Goal: Task Accomplishment & Management: Manage account settings

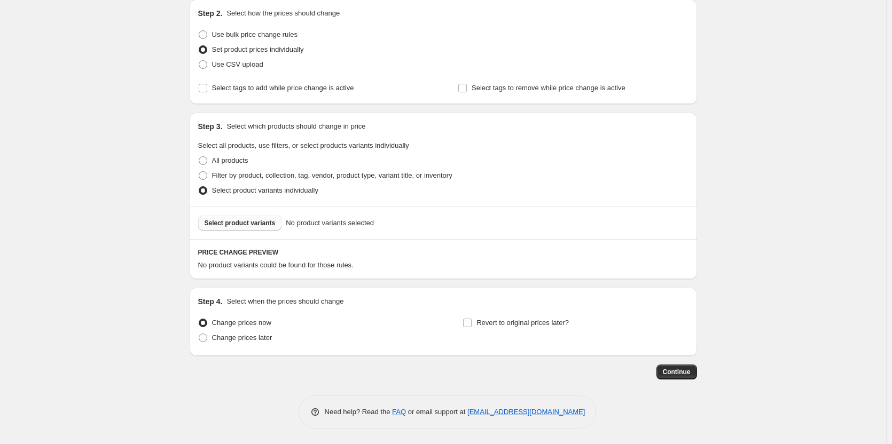
scroll to position [116, 0]
click at [224, 221] on span "Select product variants" at bounding box center [240, 222] width 71 height 9
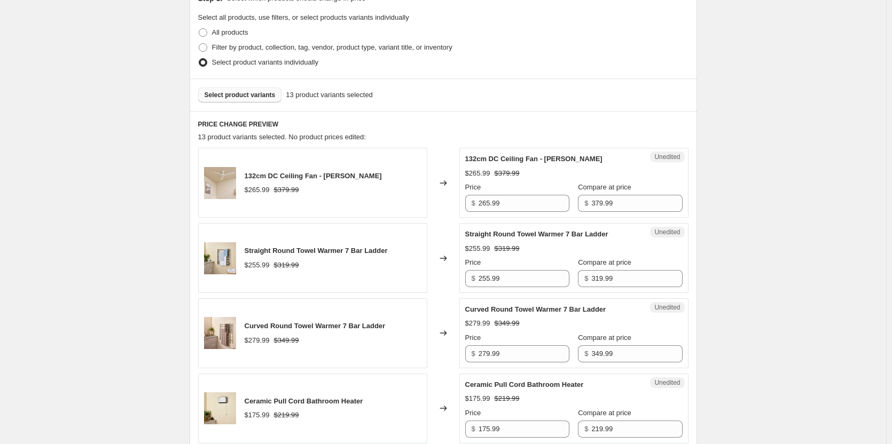
scroll to position [277, 0]
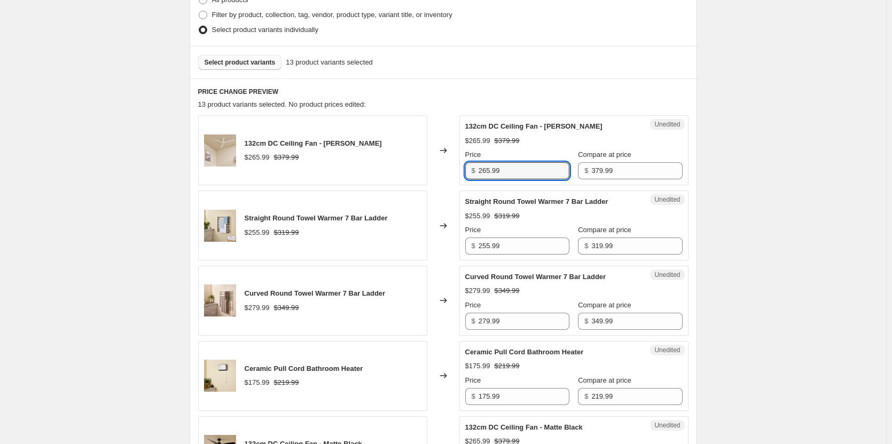
drag, startPoint x: 548, startPoint y: 164, endPoint x: 353, endPoint y: 152, distance: 195.3
click at [353, 152] on div "132cm DC Ceiling Fan - Matte White $265.99 $379.99 Changed to Unedited 132cm DC…" at bounding box center [443, 150] width 490 height 70
type input "249.00"
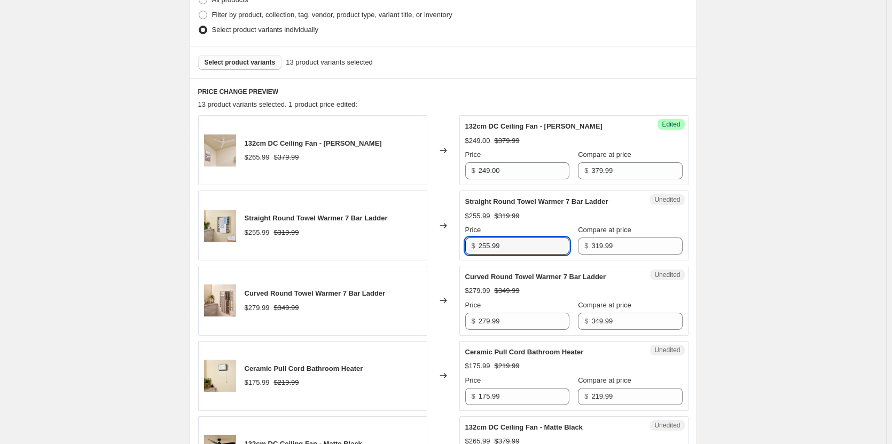
drag, startPoint x: 522, startPoint y: 251, endPoint x: 442, endPoint y: 243, distance: 80.5
click at [442, 243] on div "Straight Round Towel Warmer 7 Bar Ladder $255.99 $319.99 Changed to Unedited St…" at bounding box center [443, 226] width 490 height 70
type input "249.00"
click at [522, 293] on div "$279.99 $349.99" at bounding box center [573, 291] width 217 height 11
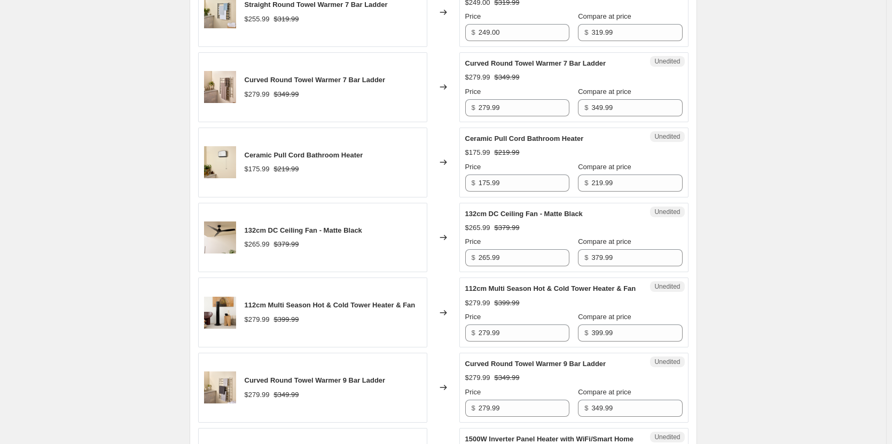
scroll to position [437, 0]
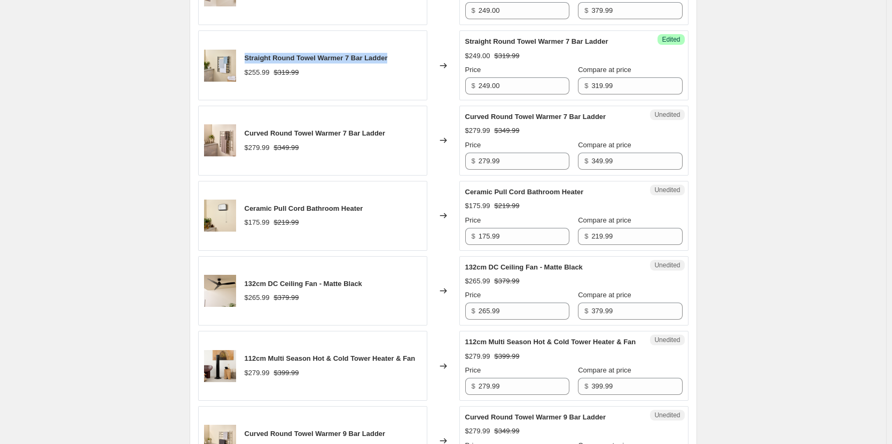
drag, startPoint x: 247, startPoint y: 56, endPoint x: 394, endPoint y: 56, distance: 146.9
click at [394, 56] on div "Straight Round Towel Warmer 7 Bar Ladder $255.99 $319.99" at bounding box center [312, 65] width 229 height 70
copy span "Straight Round Towel Warmer 7 Bar Ladder"
click at [625, 164] on input "349.99" at bounding box center [636, 161] width 91 height 17
drag, startPoint x: 625, startPoint y: 164, endPoint x: 544, endPoint y: 159, distance: 81.4
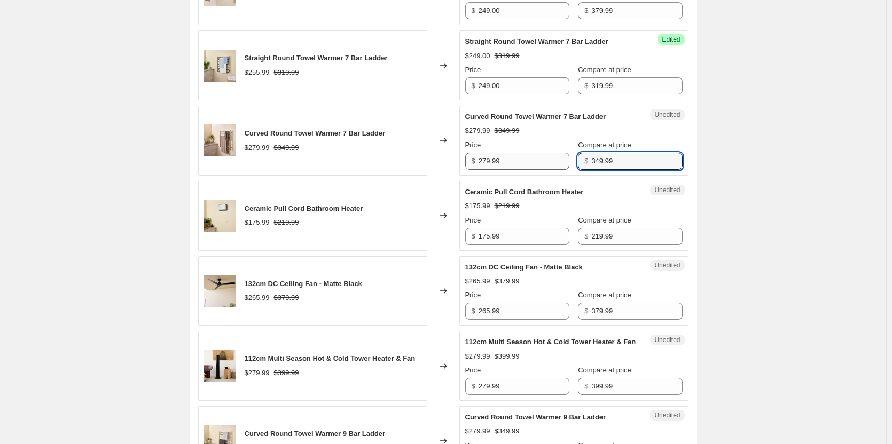
click at [544, 159] on div "Price $ 279.99 Compare at price $ 349.99" at bounding box center [573, 155] width 217 height 30
type input "299.99"
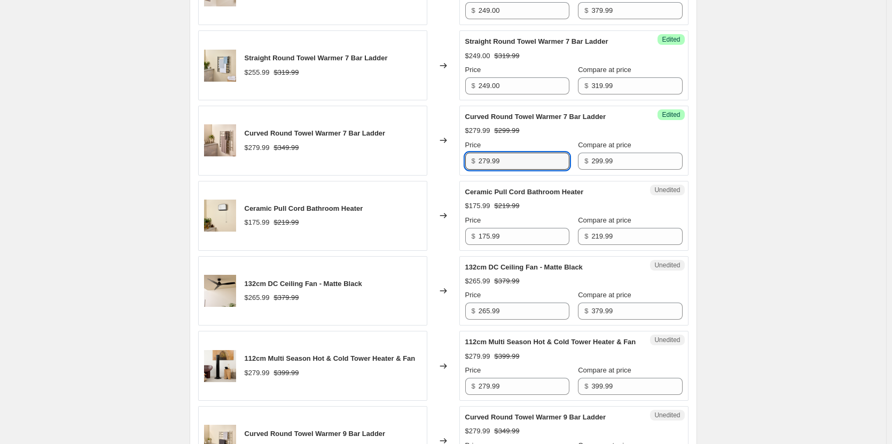
drag, startPoint x: 523, startPoint y: 158, endPoint x: 431, endPoint y: 150, distance: 92.8
click at [431, 150] on div "Curved Round Towel Warmer 7 Bar Ladder $279.99 $349.99 Changed to Success Edite…" at bounding box center [443, 141] width 490 height 70
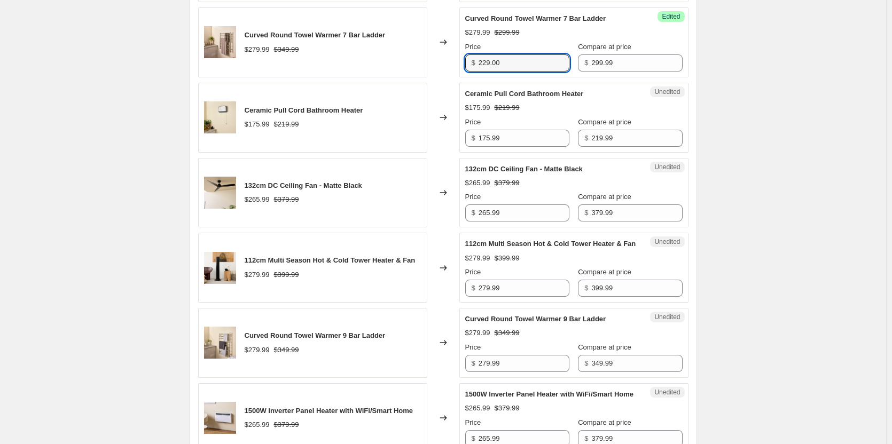
scroll to position [544, 0]
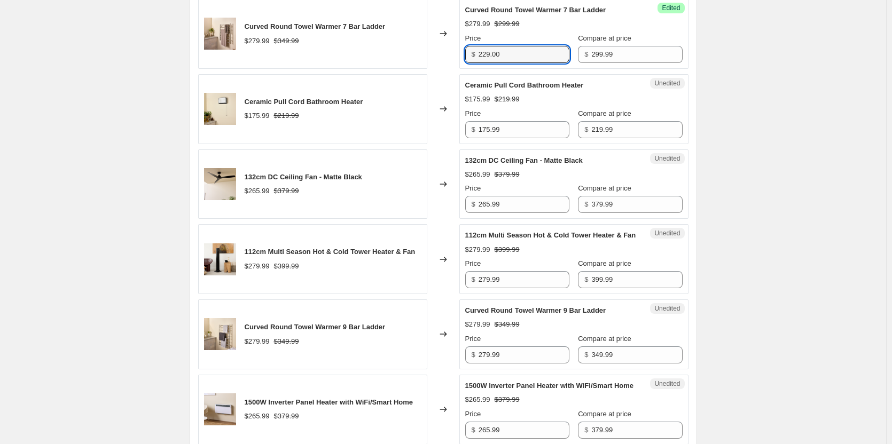
type input "229.00"
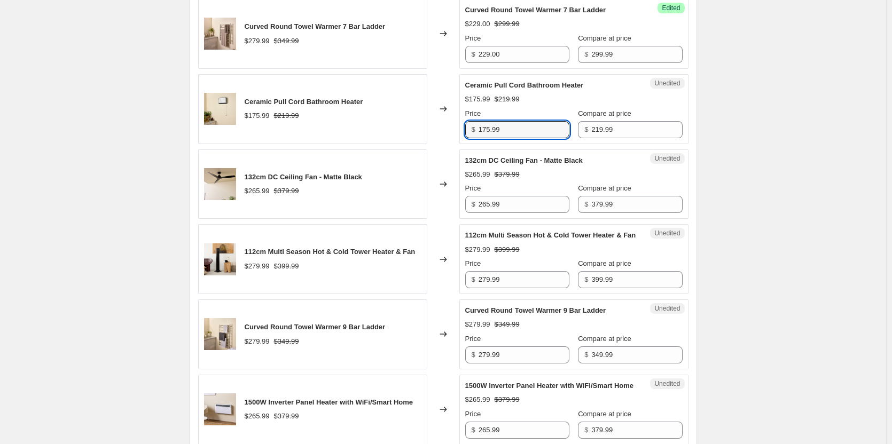
drag, startPoint x: 544, startPoint y: 128, endPoint x: 434, endPoint y: 124, distance: 110.6
click at [434, 124] on div "Ceramic Pull Cord Bathroom Heater $175.99 $219.99 Changed to Unedited Ceramic P…" at bounding box center [443, 109] width 490 height 70
type input "169.00"
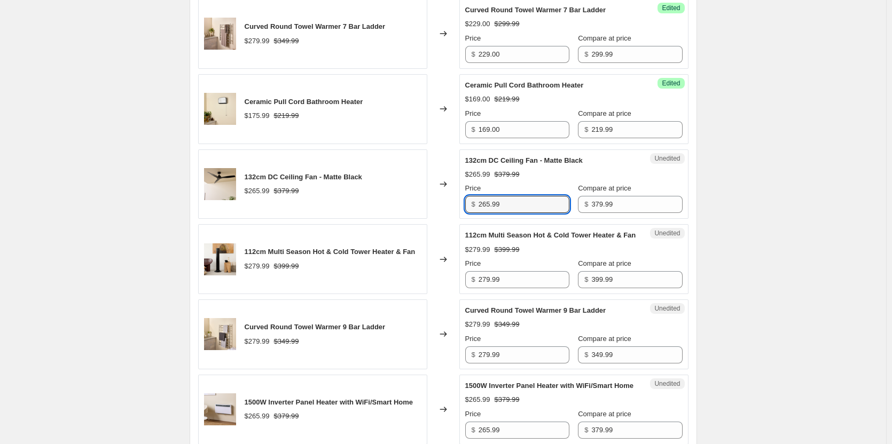
drag, startPoint x: 532, startPoint y: 200, endPoint x: 409, endPoint y: 199, distance: 123.4
click at [409, 199] on div "132cm DC Ceiling Fan - Matte Black $265.99 $379.99 Changed to Unedited 132cm DC…" at bounding box center [443, 185] width 490 height 70
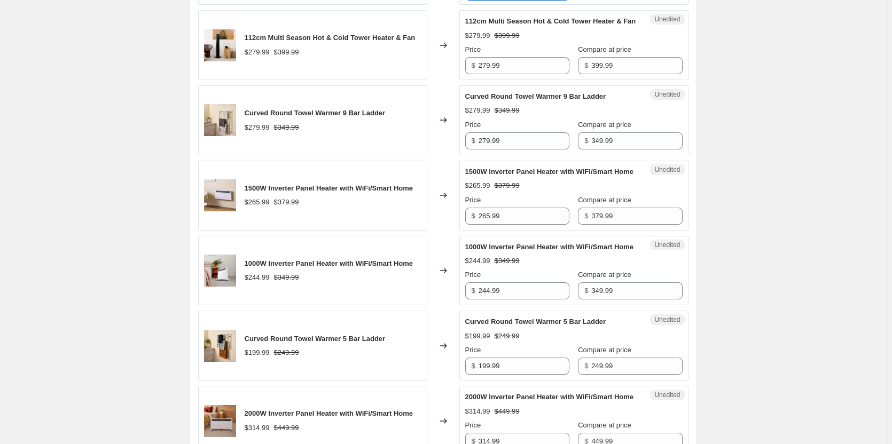
scroll to position [757, 0]
type input "249.00"
drag, startPoint x: 540, startPoint y: 80, endPoint x: 418, endPoint y: 75, distance: 122.4
click at [425, 75] on div "112cm Multi Season Hot & Cold Tower Heater & Fan $279.99 $399.99 Changed to Une…" at bounding box center [443, 46] width 490 height 70
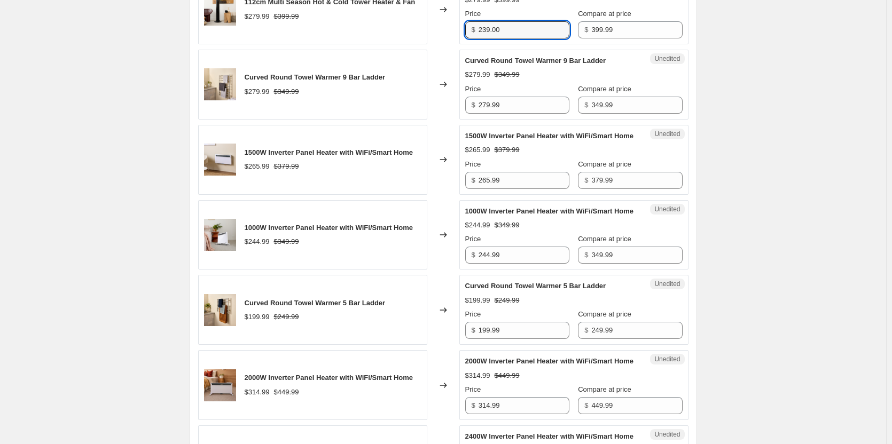
scroll to position [811, 0]
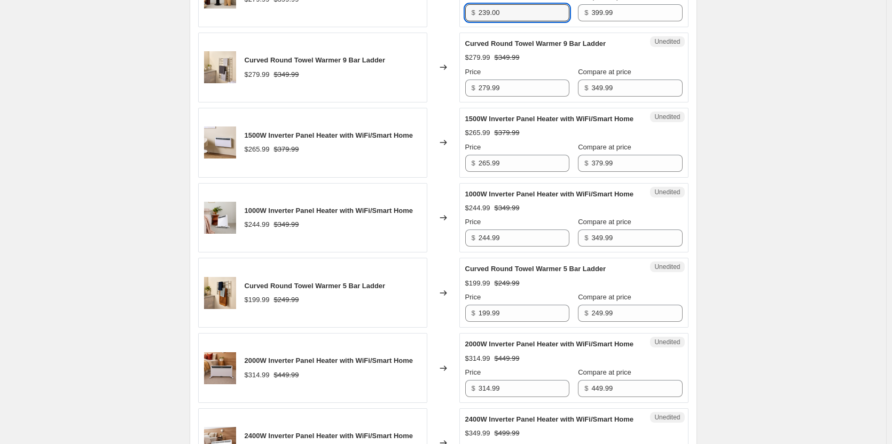
type input "239.00"
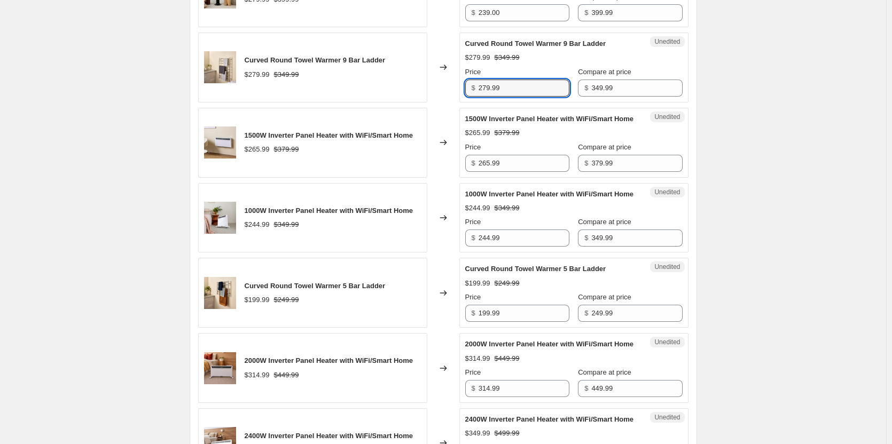
drag, startPoint x: 522, startPoint y: 100, endPoint x: 408, endPoint y: 95, distance: 113.9
click at [410, 95] on div "Curved Round Towel Warmer 9 Bar Ladder $279.99 $349.99 Changed to Unedited Curv…" at bounding box center [443, 68] width 490 height 70
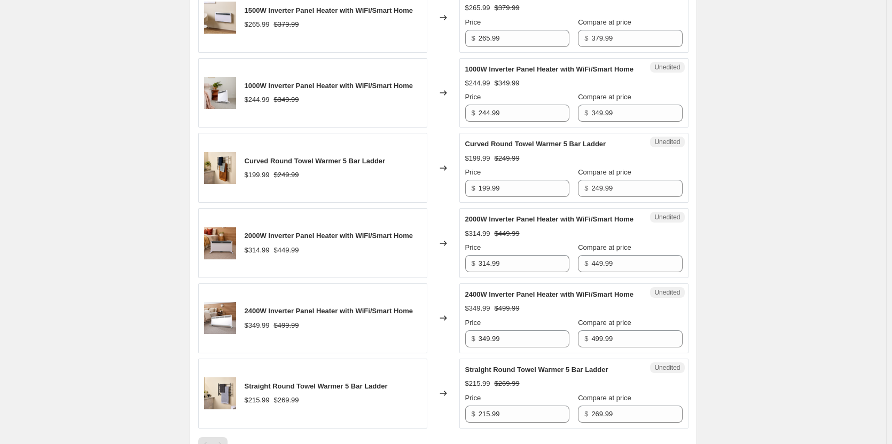
scroll to position [918, 0]
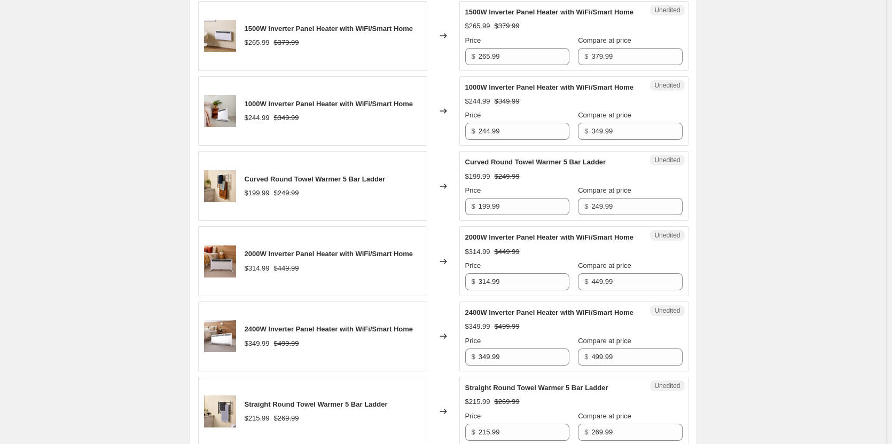
type input "269.00"
drag, startPoint x: 531, startPoint y: 163, endPoint x: 447, endPoint y: 155, distance: 84.2
click at [447, 146] on div "1000W Inverter Panel Heater with WiFi/Smart Home $244.99 $349.99 Changed to Une…" at bounding box center [443, 111] width 490 height 70
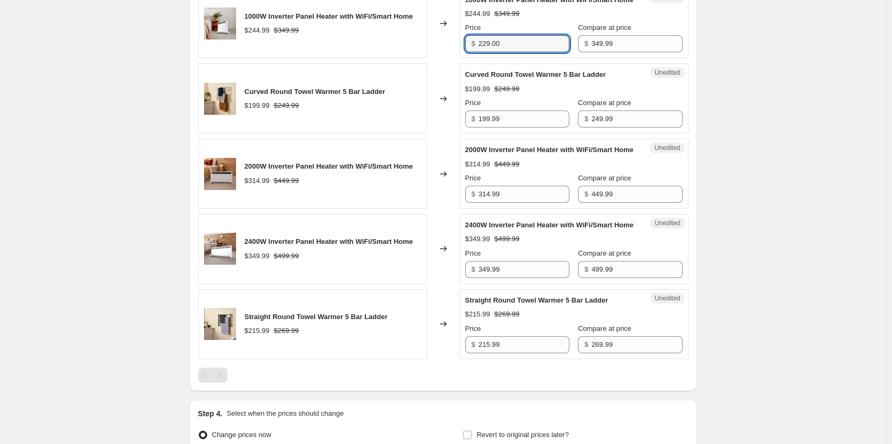
scroll to position [1024, 0]
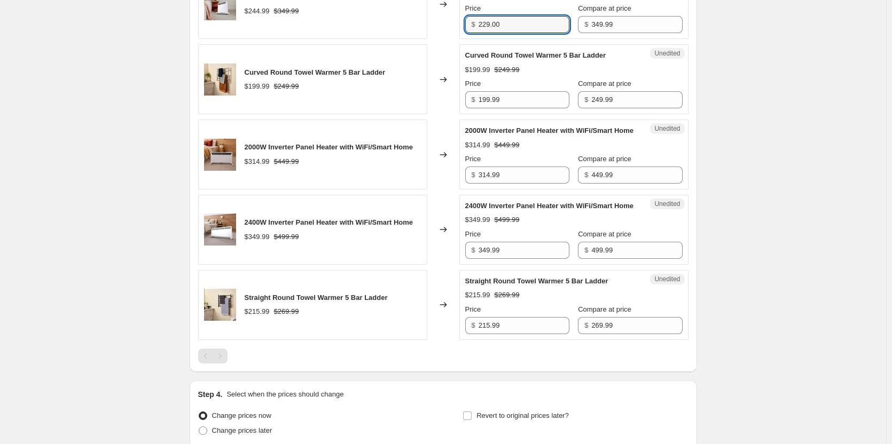
type input "229.00"
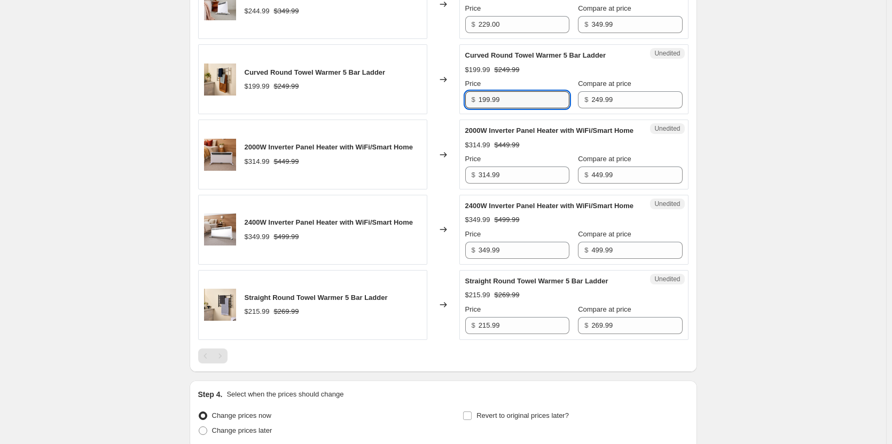
drag, startPoint x: 523, startPoint y: 134, endPoint x: 386, endPoint y: 119, distance: 138.7
click at [408, 114] on div "Curved Round Towel Warmer 5 Bar Ladder $199.99 $249.99 Changed to Unedited Curv…" at bounding box center [443, 79] width 490 height 70
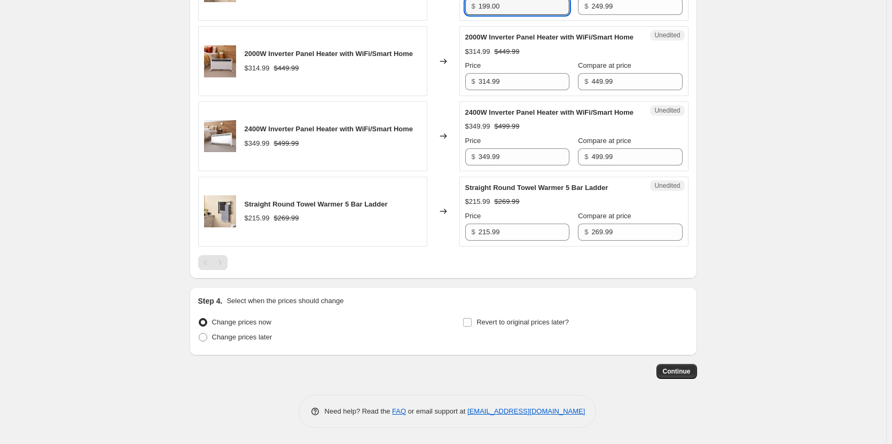
scroll to position [1131, 0]
type input "199.00"
drag, startPoint x: 624, startPoint y: 198, endPoint x: 575, endPoint y: 198, distance: 48.6
click at [578, 166] on div "$ 499.99" at bounding box center [630, 156] width 104 height 17
type input "449.99"
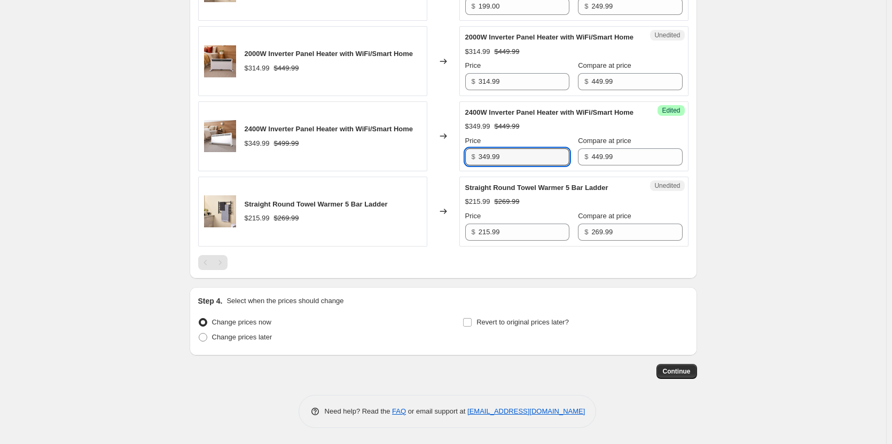
drag, startPoint x: 542, startPoint y: 197, endPoint x: 429, endPoint y: 184, distance: 113.4
click at [429, 171] on div "2400W Inverter Panel Heater with WiFi/Smart Home $349.99 $499.99 Changed to Suc…" at bounding box center [443, 136] width 490 height 70
type input "289.00"
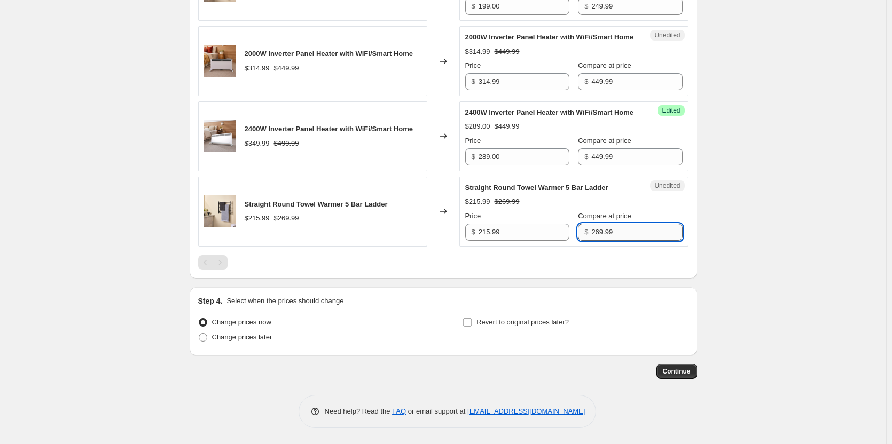
click at [591, 241] on input "269.99" at bounding box center [636, 232] width 91 height 17
type input "249.99"
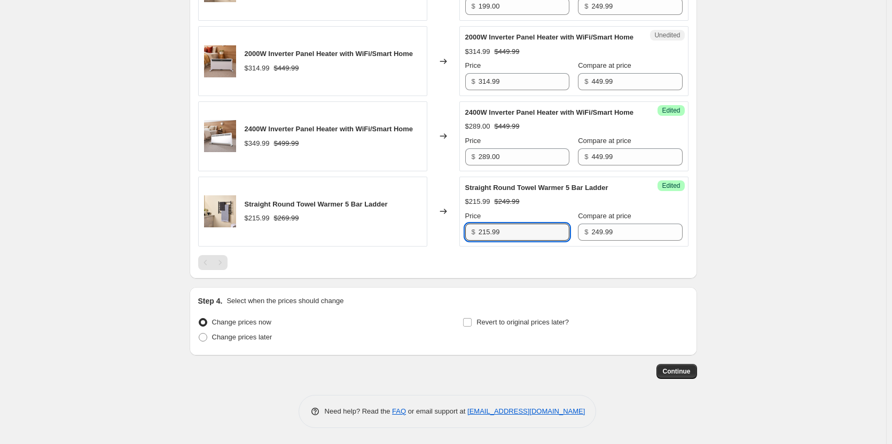
drag, startPoint x: 513, startPoint y: 265, endPoint x: 388, endPoint y: 257, distance: 125.3
click at [388, 247] on div "Straight Round Towel Warmer 5 Bar Ladder $215.99 $269.99 Changed to Success Edi…" at bounding box center [443, 212] width 490 height 70
type input "199.00"
click at [472, 327] on input "Revert to original prices later?" at bounding box center [467, 322] width 9 height 9
checkbox input "true"
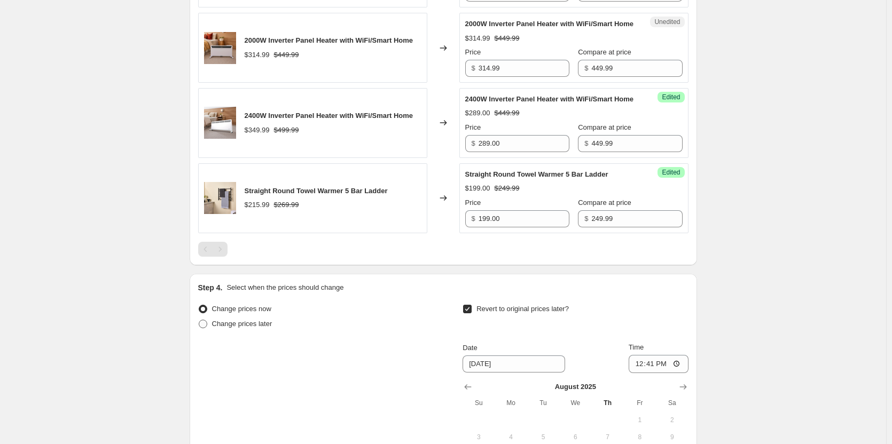
click at [204, 328] on span at bounding box center [203, 324] width 9 height 9
click at [199, 320] on input "Change prices later" at bounding box center [199, 320] width 1 height 1
radio input "true"
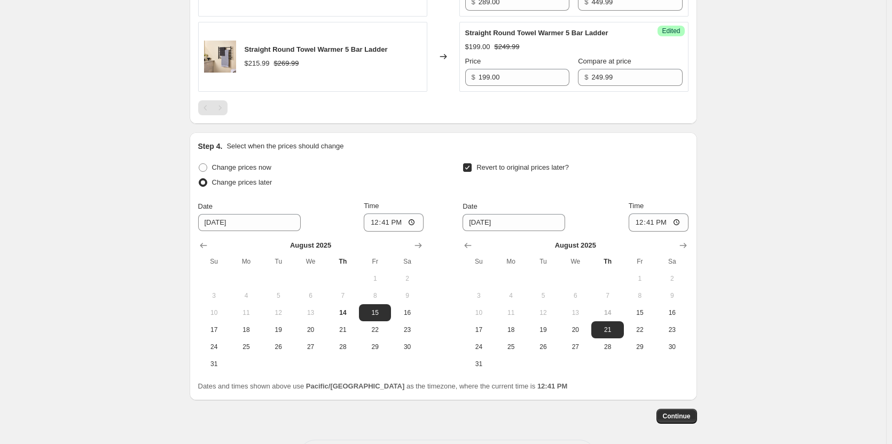
scroll to position [1291, 0]
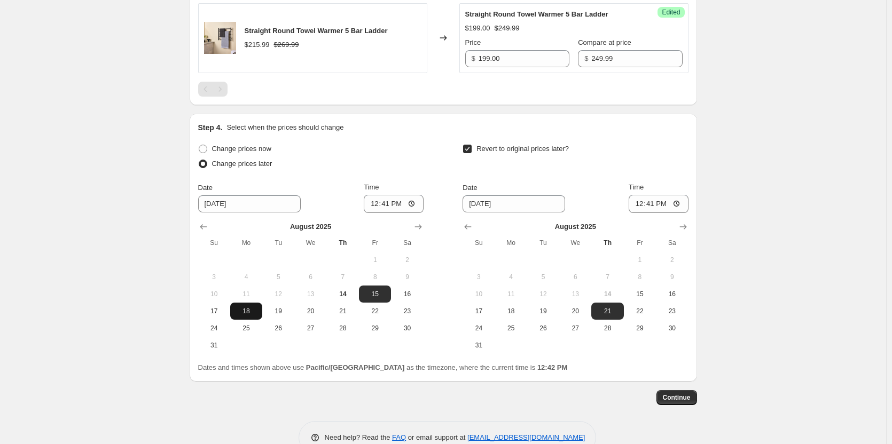
click at [252, 316] on span "18" at bounding box center [245, 311] width 23 height 9
type input "[DATE]"
click at [415, 213] on input "12:41" at bounding box center [394, 204] width 60 height 18
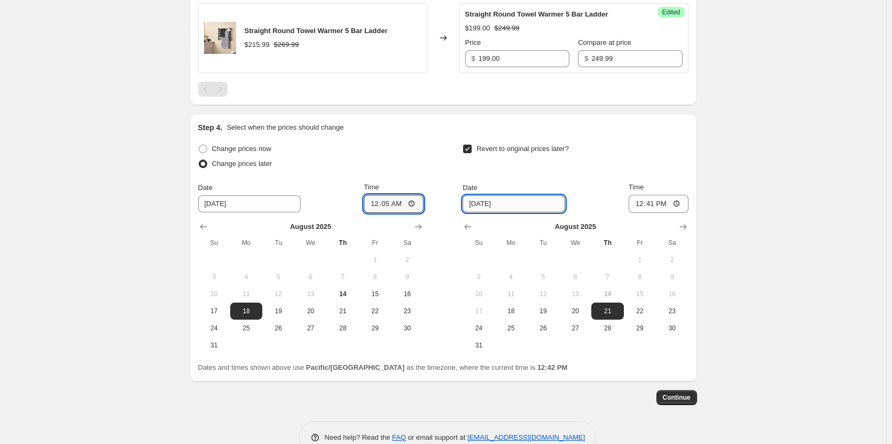
type input "00:05"
click at [520, 213] on input "[DATE]" at bounding box center [514, 203] width 103 height 17
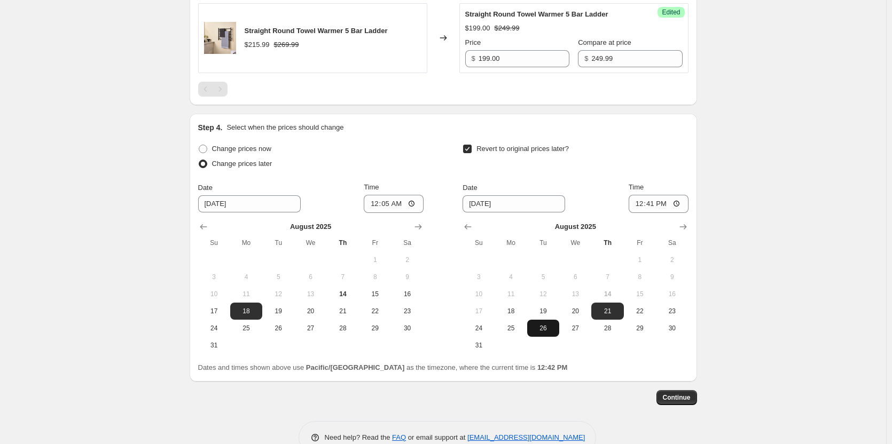
click at [543, 333] on span "26" at bounding box center [542, 328] width 23 height 9
type input "[DATE]"
click at [681, 213] on input "12:41" at bounding box center [659, 204] width 60 height 18
type input "23:59"
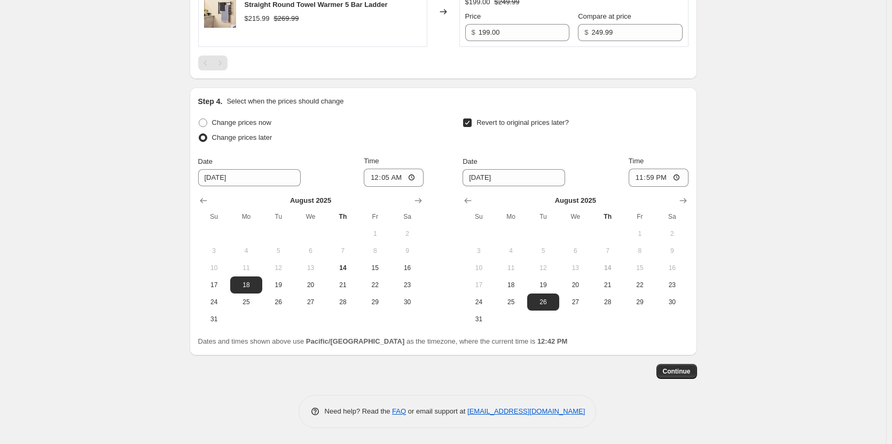
scroll to position [1371, 0]
click at [673, 372] on span "Continue" at bounding box center [677, 371] width 28 height 9
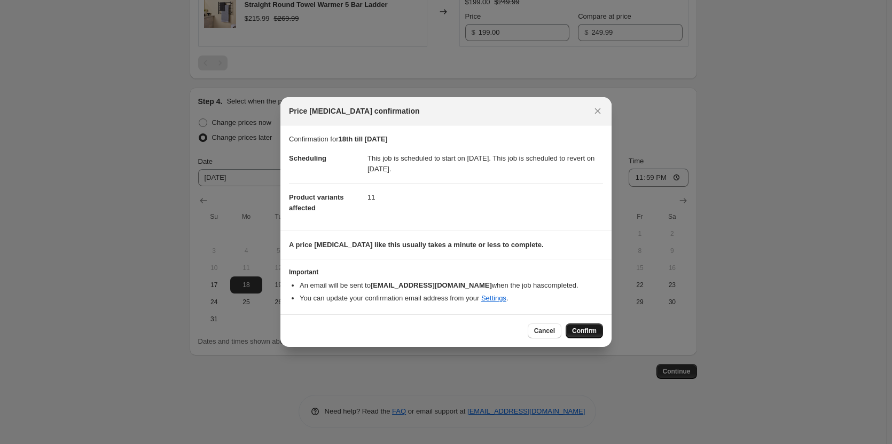
click at [581, 331] on span "Confirm" at bounding box center [584, 331] width 25 height 9
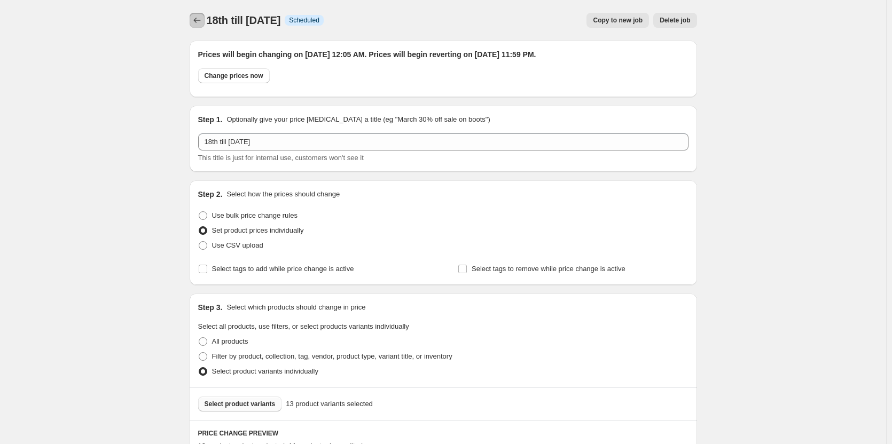
click at [194, 20] on icon "Price change jobs" at bounding box center [197, 20] width 11 height 11
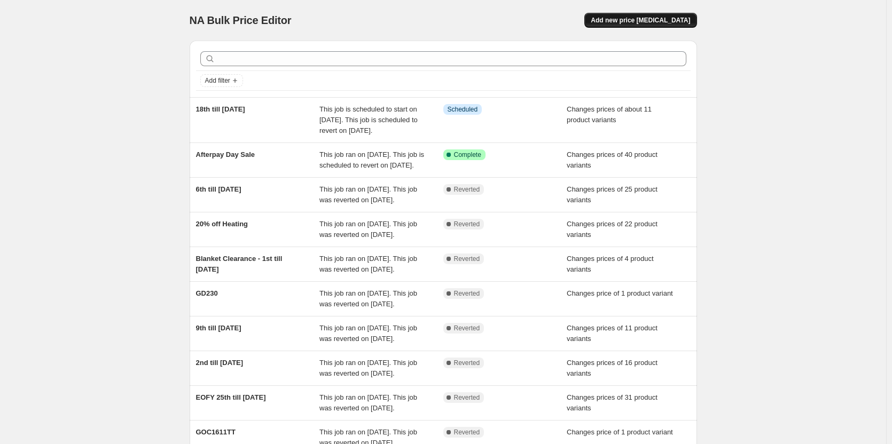
click at [638, 18] on span "Add new price [MEDICAL_DATA]" at bounding box center [640, 20] width 99 height 9
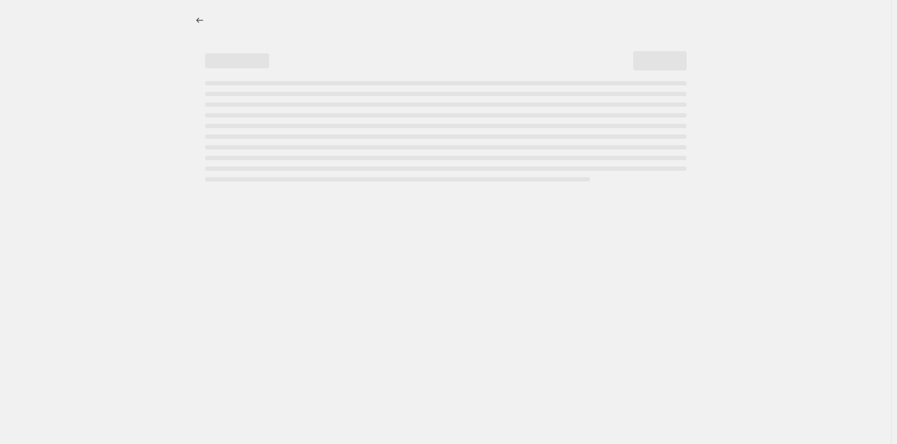
select select "percentage"
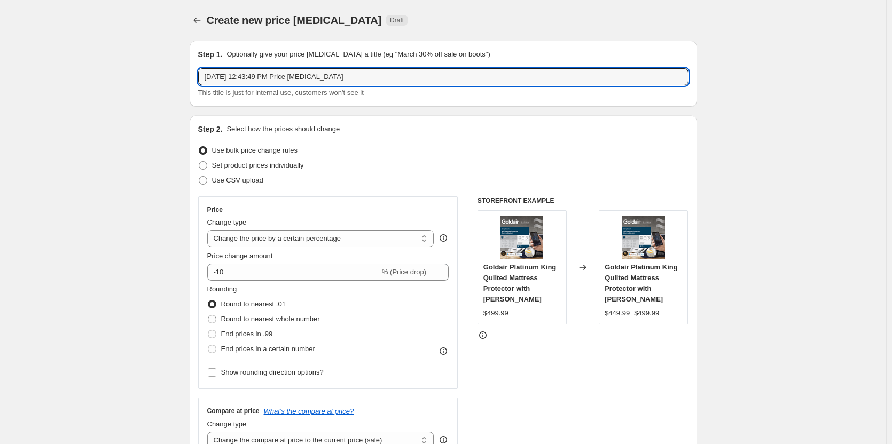
drag, startPoint x: 363, startPoint y: 79, endPoint x: 126, endPoint y: 65, distance: 238.1
type input "18th till [DATE]"
click at [207, 165] on span at bounding box center [203, 165] width 9 height 9
click at [199, 162] on input "Set product prices individually" at bounding box center [199, 161] width 1 height 1
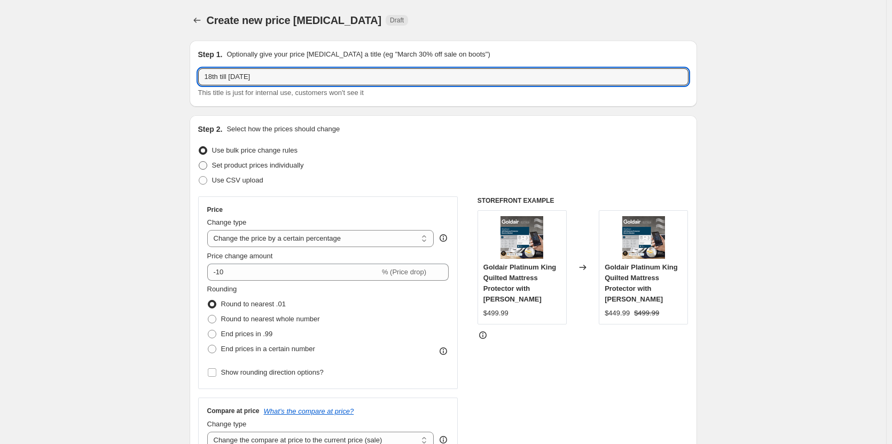
radio input "true"
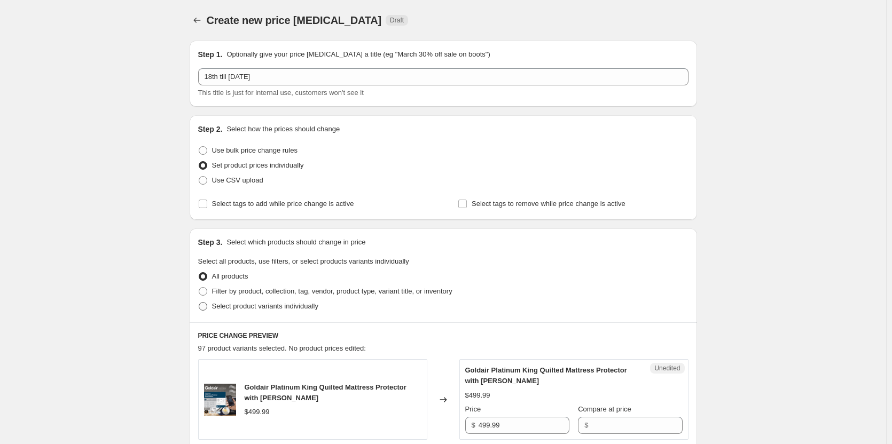
click at [206, 307] on span at bounding box center [203, 306] width 9 height 9
click at [199, 303] on input "Select product variants individually" at bounding box center [199, 302] width 1 height 1
radio input "true"
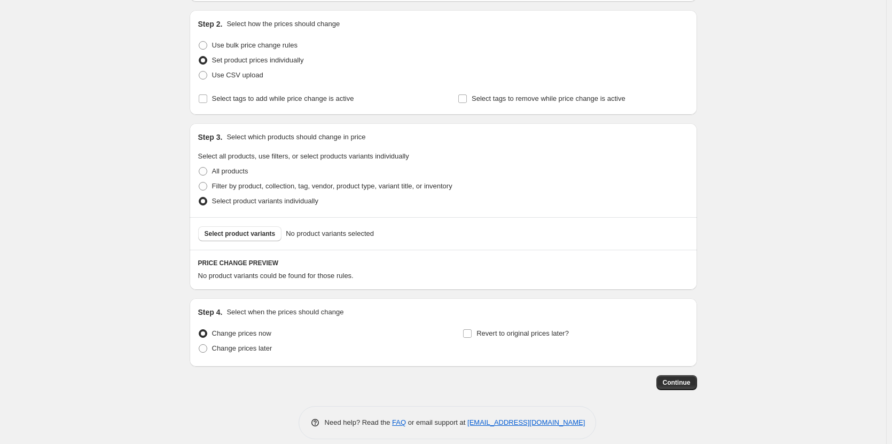
scroll to position [107, 0]
click at [240, 235] on span "Select product variants" at bounding box center [240, 232] width 71 height 9
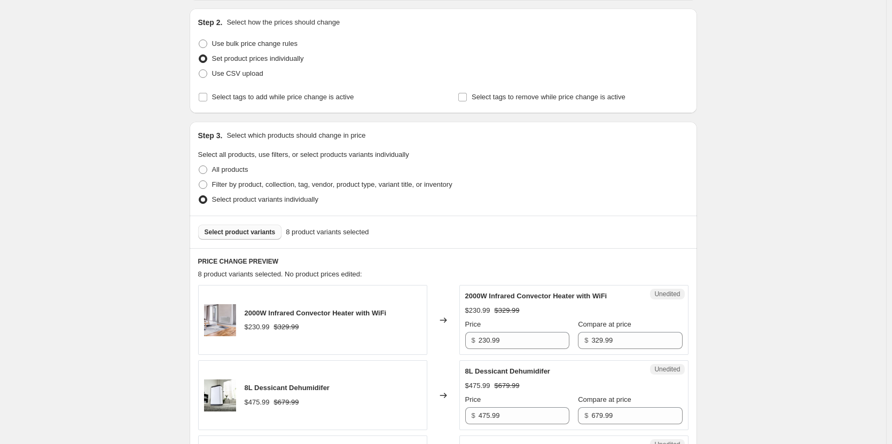
drag, startPoint x: 513, startPoint y: 339, endPoint x: 370, endPoint y: 333, distance: 143.8
click at [370, 333] on div "2000W Infrared Convector Heater with WiFi $230.99 $329.99 Changed to Unedited 2…" at bounding box center [443, 320] width 490 height 70
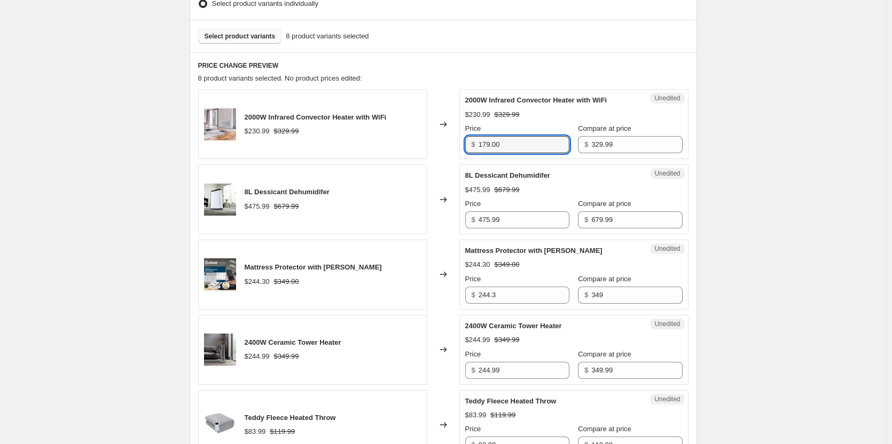
scroll to position [320, 0]
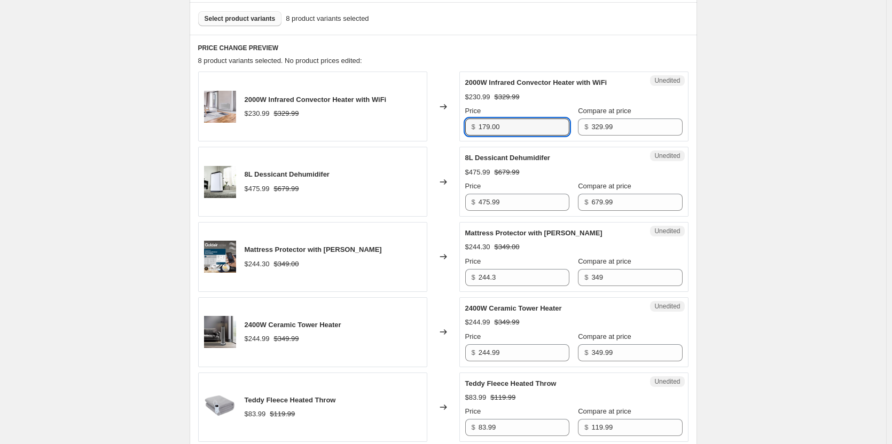
type input "179.00"
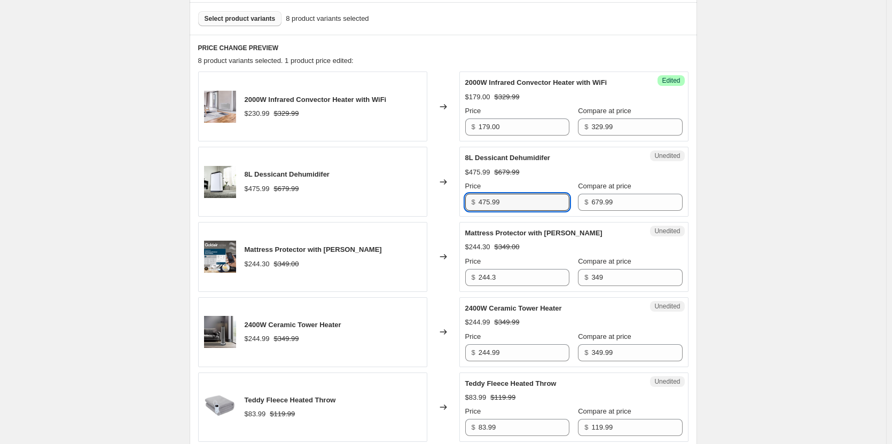
drag, startPoint x: 532, startPoint y: 205, endPoint x: 411, endPoint y: 203, distance: 121.8
click at [411, 203] on div "8L Dessicant Dehumidifer $475.99 $679.99 Changed to Unedited 8L Dessicant Dehum…" at bounding box center [443, 182] width 490 height 70
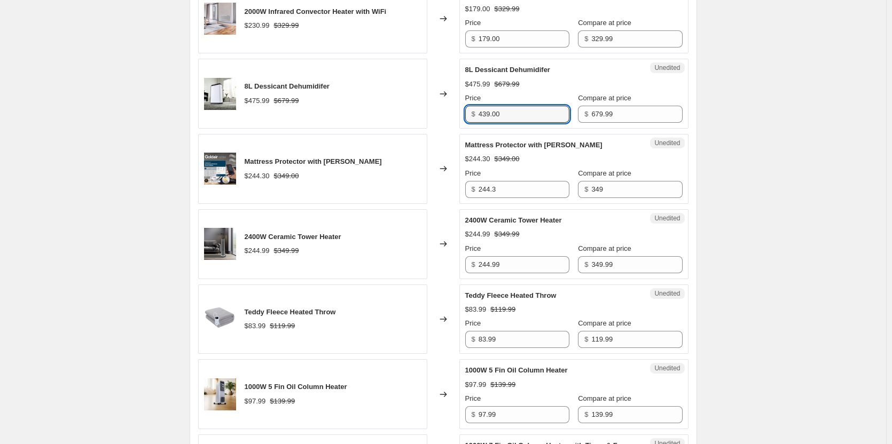
scroll to position [427, 0]
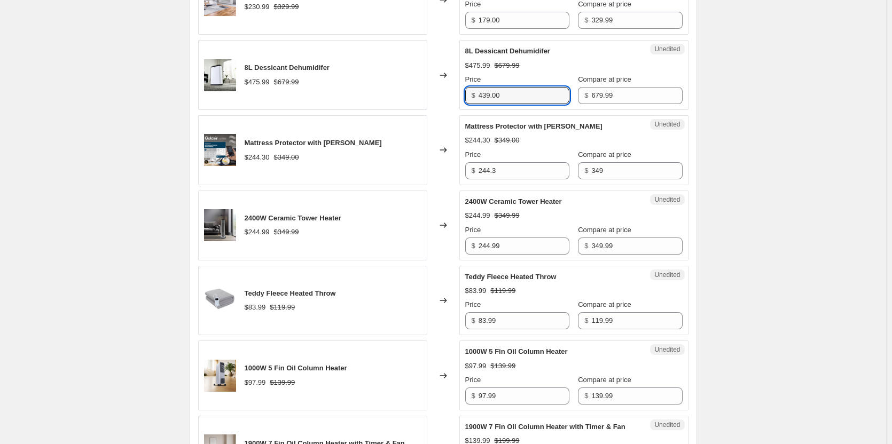
type input "439.00"
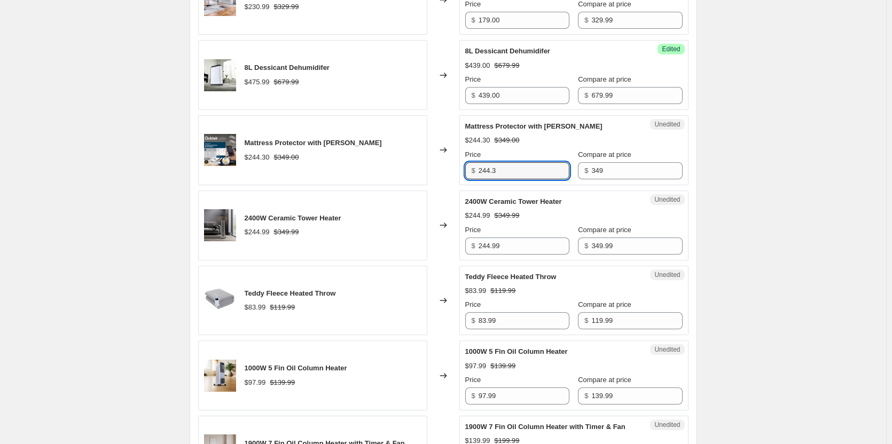
drag, startPoint x: 522, startPoint y: 168, endPoint x: 389, endPoint y: 159, distance: 133.3
click at [389, 159] on div "Mattress Protector with Wifi - King $244.30 $349.00 Changed to Unedited Mattres…" at bounding box center [443, 150] width 490 height 70
type input "169.00"
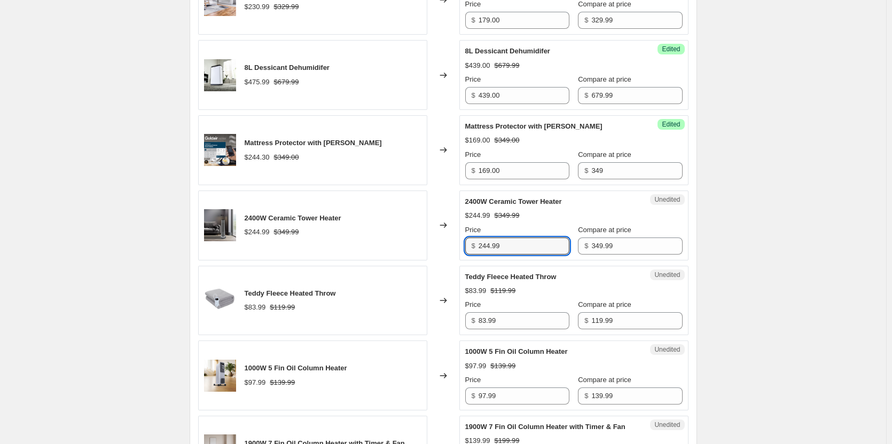
drag, startPoint x: 538, startPoint y: 246, endPoint x: 436, endPoint y: 241, distance: 102.7
click at [436, 241] on div "2400W Ceramic Tower Heater $244.99 $349.99 Changed to Unedited 2400W Ceramic To…" at bounding box center [443, 226] width 490 height 70
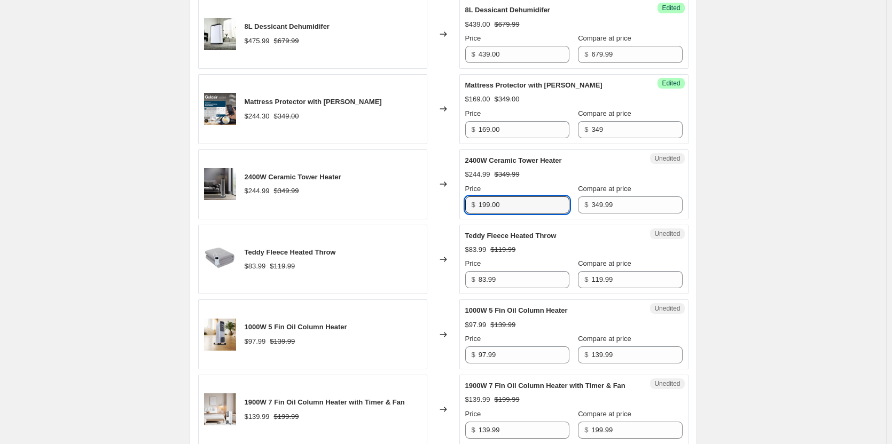
scroll to position [481, 0]
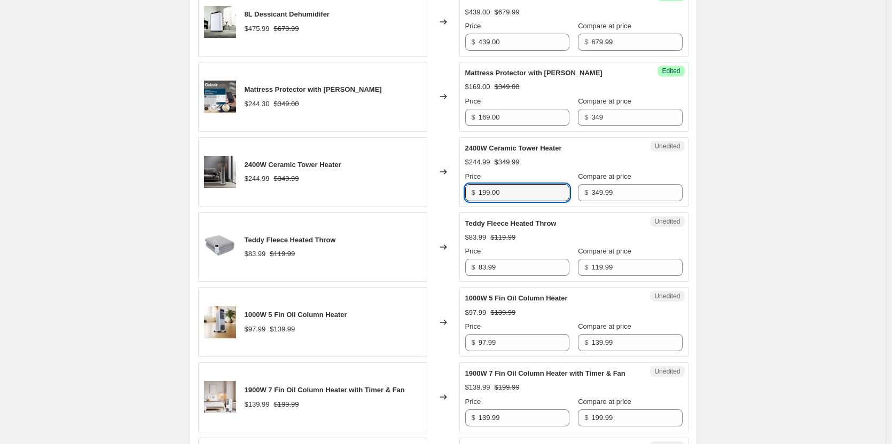
type input "199.00"
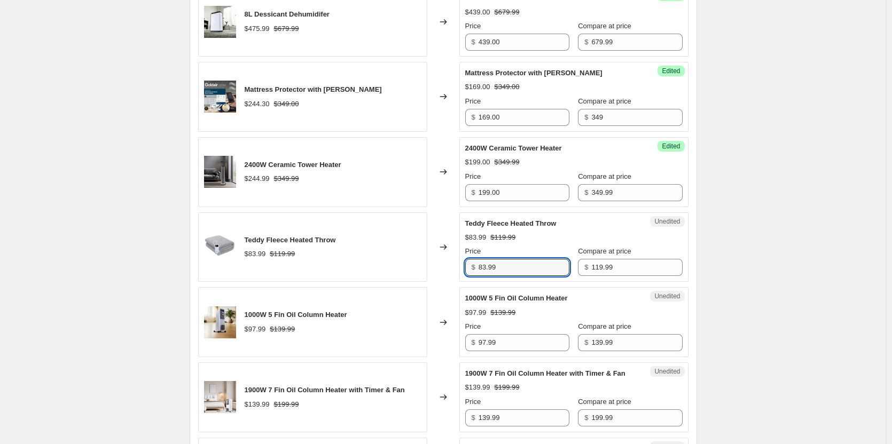
drag, startPoint x: 524, startPoint y: 270, endPoint x: 422, endPoint y: 262, distance: 102.3
click at [422, 262] on div "Teddy Fleece Heated Throw $83.99 $119.99 Changed to Unedited Teddy Fleece Heate…" at bounding box center [443, 248] width 490 height 70
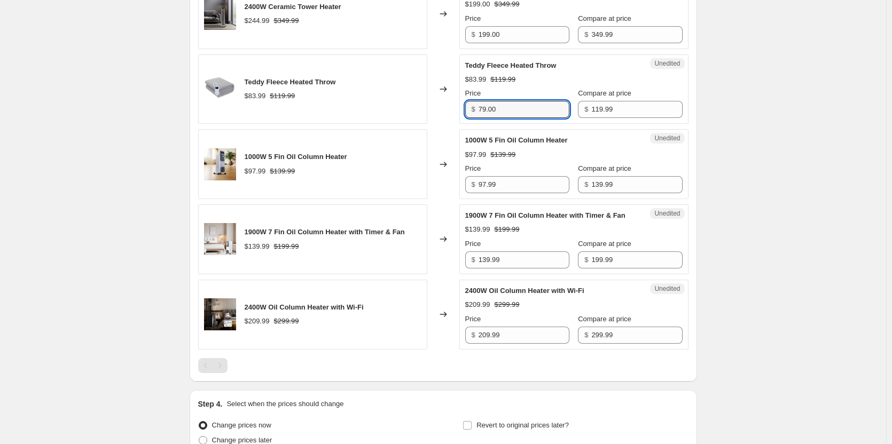
scroll to position [641, 0]
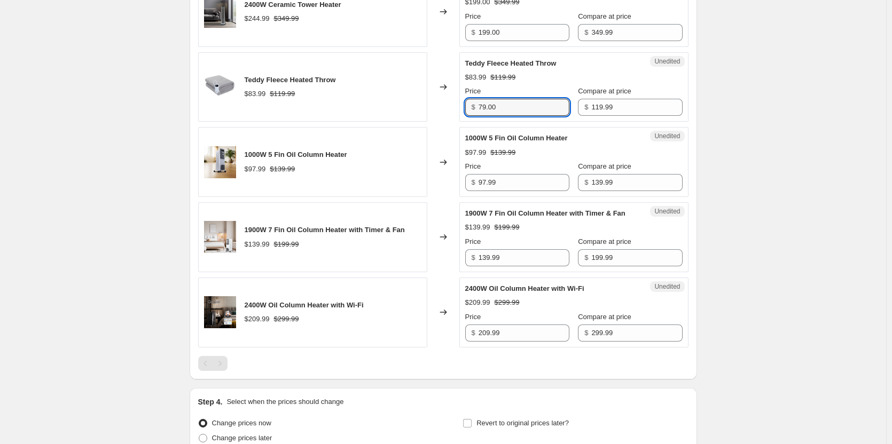
type input "79.00"
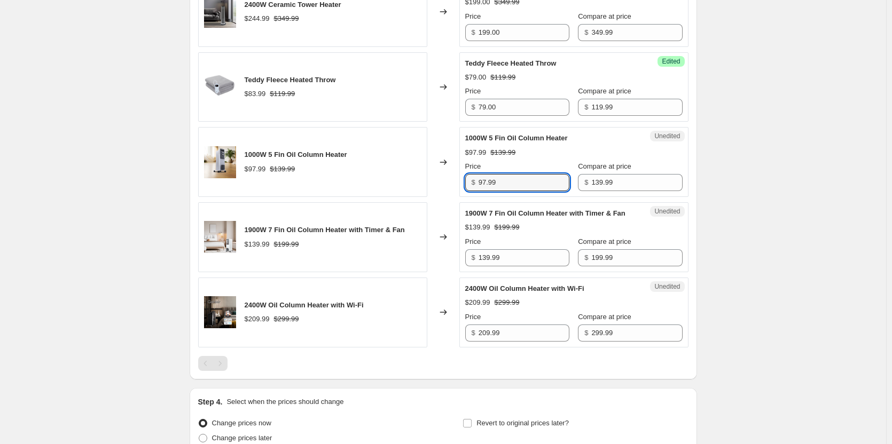
drag, startPoint x: 512, startPoint y: 184, endPoint x: 437, endPoint y: 192, distance: 74.7
click at [437, 192] on div "1000W 5 Fin Oil Column Heater $97.99 $139.99 Changed to Unedited 1000W 5 Fin Oi…" at bounding box center [443, 162] width 490 height 70
type input "69.00"
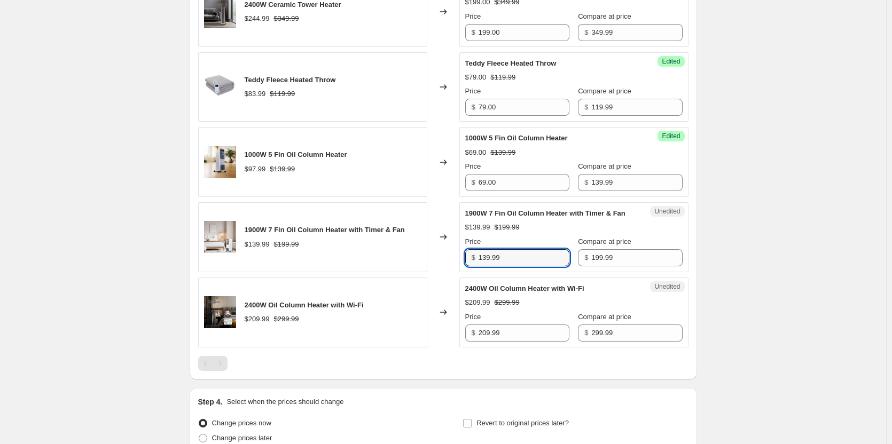
drag, startPoint x: 528, startPoint y: 273, endPoint x: 424, endPoint y: 263, distance: 104.2
click at [424, 263] on div "1900W 7 Fin Oil Column Heater with Timer & Fan $139.99 $199.99 Changed to Unedi…" at bounding box center [443, 237] width 490 height 70
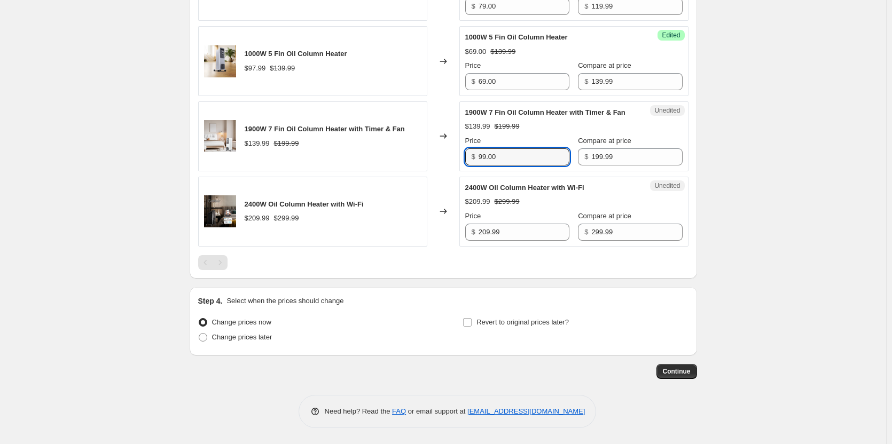
scroll to position [748, 0]
type input "99.00"
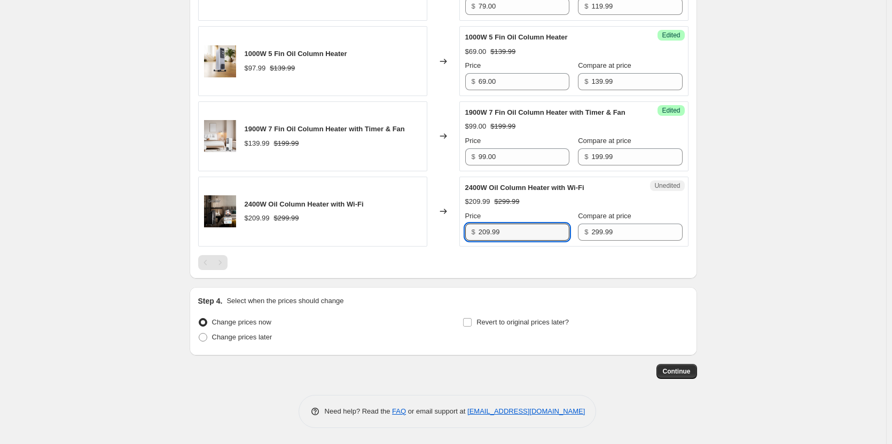
drag, startPoint x: 535, startPoint y: 235, endPoint x: 431, endPoint y: 232, distance: 103.7
click at [431, 232] on div "2400W Oil Column Heater with Wi-Fi $209.99 $299.99 Changed to Unedited 2400W Oi…" at bounding box center [443, 212] width 490 height 70
click at [425, 228] on div "2400W Oil Column Heater with Wi-Fi $209.99 $299.99" at bounding box center [312, 212] width 229 height 70
drag, startPoint x: 517, startPoint y: 241, endPoint x: 442, endPoint y: 240, distance: 75.3
click at [442, 240] on div "2400W Oil Column Heater with Wi-Fi $209.99 $299.99 Changed to Unedited 2400W Oi…" at bounding box center [443, 212] width 490 height 70
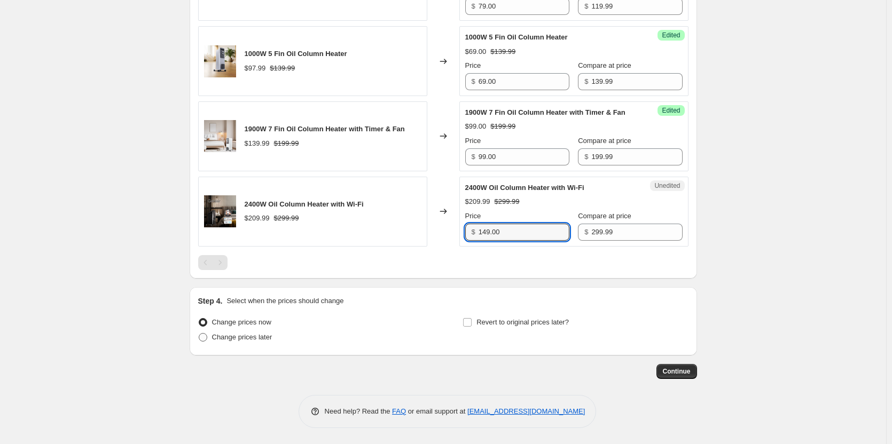
type input "149.00"
click at [202, 342] on span at bounding box center [203, 337] width 9 height 9
click at [199, 334] on input "Change prices later" at bounding box center [199, 333] width 1 height 1
radio input "true"
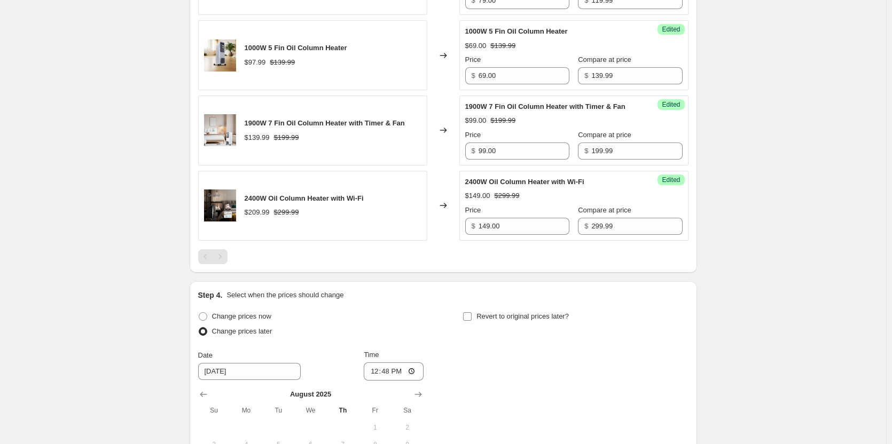
click at [471, 321] on input "Revert to original prices later?" at bounding box center [467, 316] width 9 height 9
checkbox input "true"
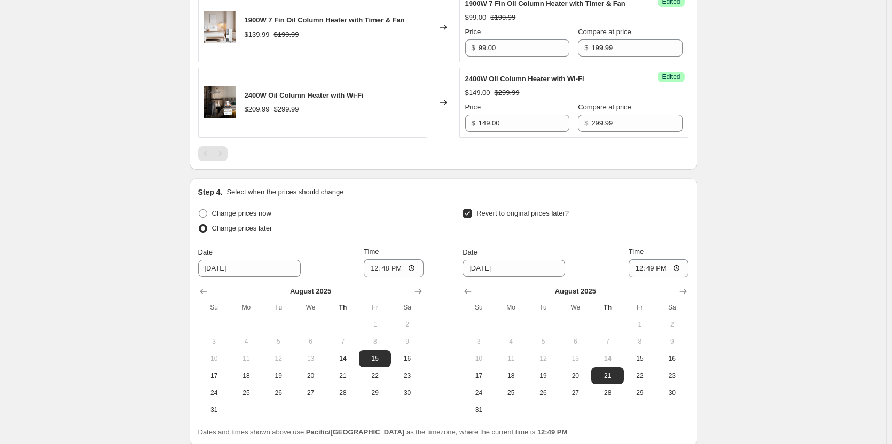
scroll to position [855, 0]
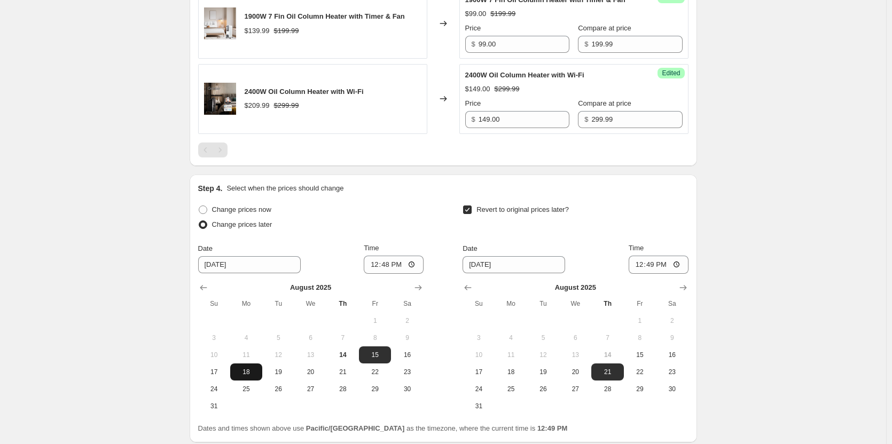
click at [243, 377] on span "18" at bounding box center [245, 372] width 23 height 9
type input "[DATE]"
click at [418, 274] on input "12:48" at bounding box center [394, 265] width 60 height 18
type input "00:05"
click at [683, 274] on input "12:49" at bounding box center [659, 265] width 60 height 18
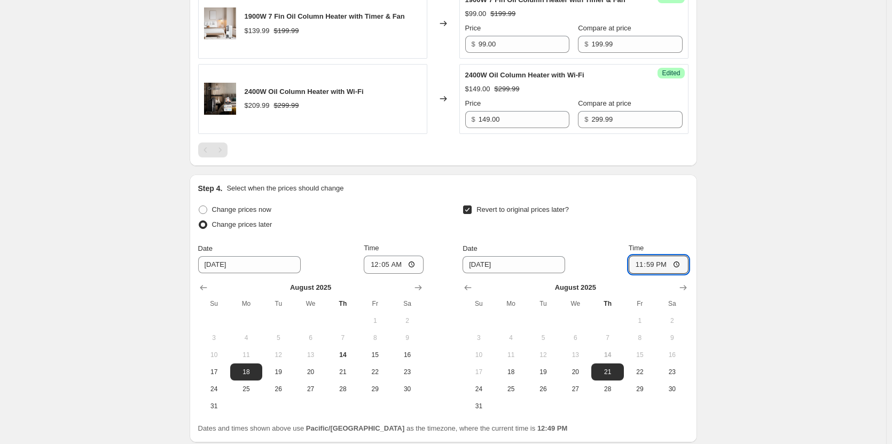
type input "23:59"
click at [547, 395] on button "26" at bounding box center [543, 389] width 32 height 17
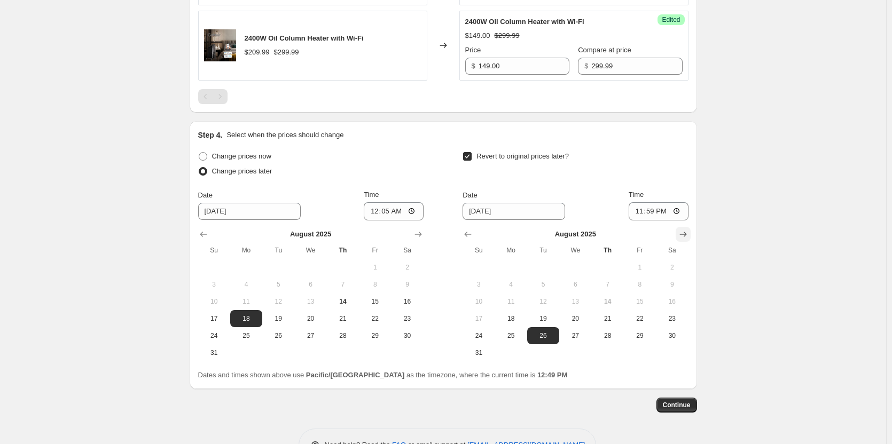
click at [685, 240] on icon "Show next month, September 2025" at bounding box center [683, 234] width 11 height 11
click at [551, 272] on span "2" at bounding box center [542, 267] width 23 height 9
type input "[DATE]"
click at [672, 410] on span "Continue" at bounding box center [677, 405] width 28 height 9
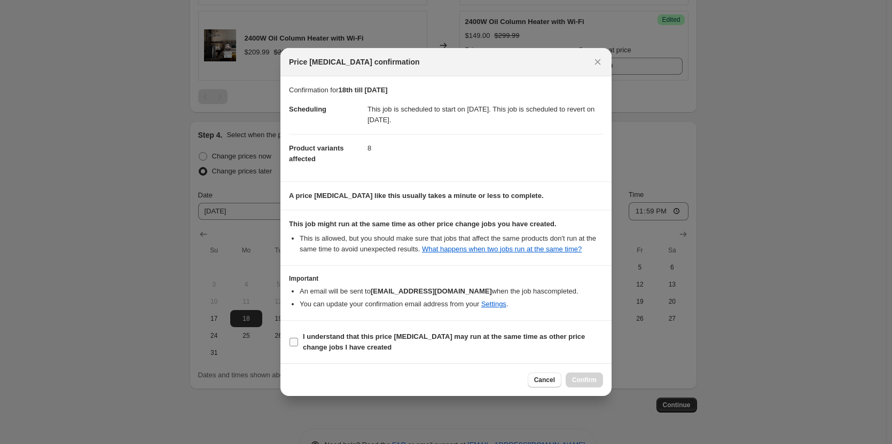
click at [295, 342] on input "I understand that this price [MEDICAL_DATA] may run at the same time as other p…" at bounding box center [293, 342] width 9 height 9
checkbox input "true"
click at [585, 387] on button "Confirm" at bounding box center [584, 380] width 37 height 15
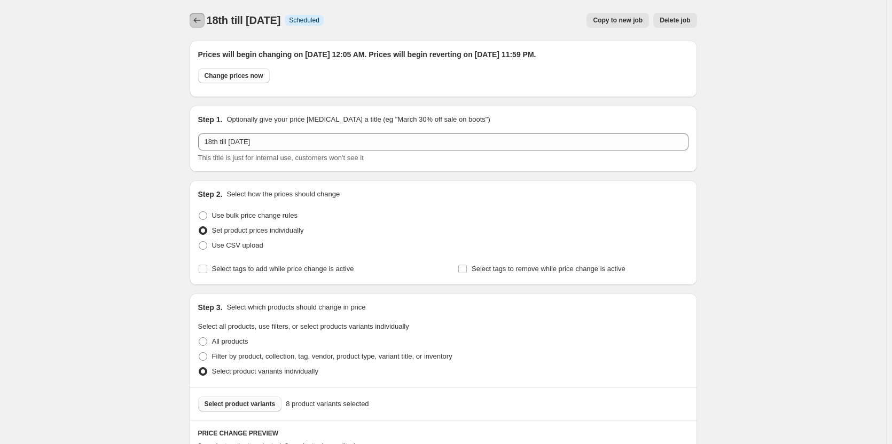
click at [192, 21] on button "Price change jobs" at bounding box center [197, 20] width 15 height 15
